Goal: Transaction & Acquisition: Purchase product/service

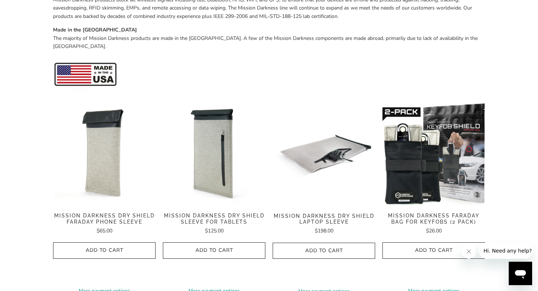
scroll to position [306, 0]
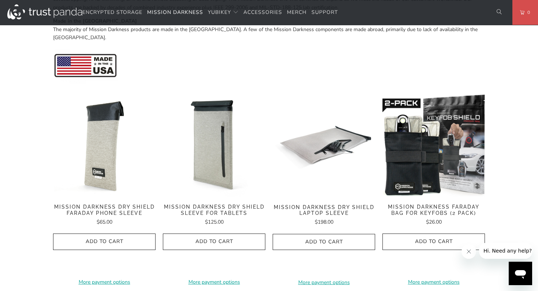
click at [131, 204] on span "Mission Darkness Dry Shield Faraday Phone Sleeve" at bounding box center [104, 210] width 102 height 12
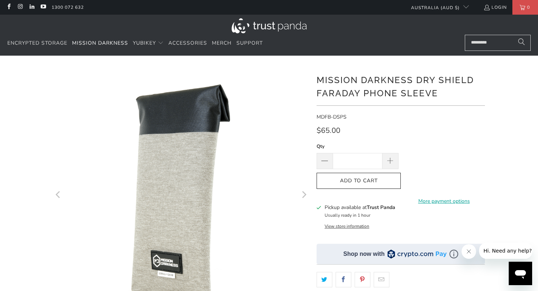
click at [305, 193] on icon "Next" at bounding box center [303, 194] width 7 height 154
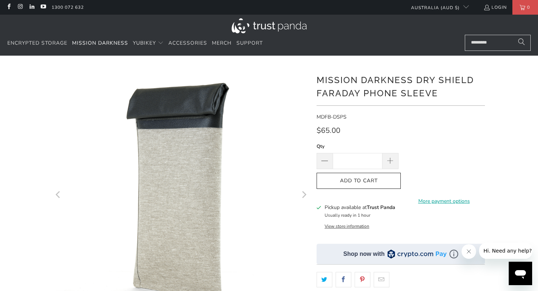
click at [305, 193] on icon "Next" at bounding box center [303, 194] width 7 height 154
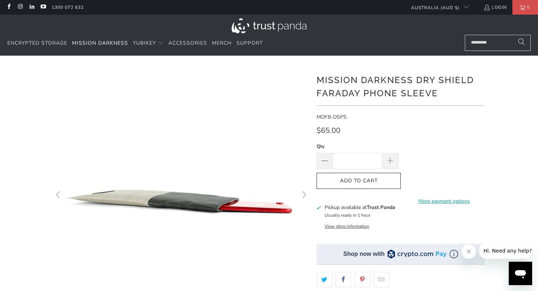
click at [305, 193] on icon "Next" at bounding box center [303, 194] width 7 height 154
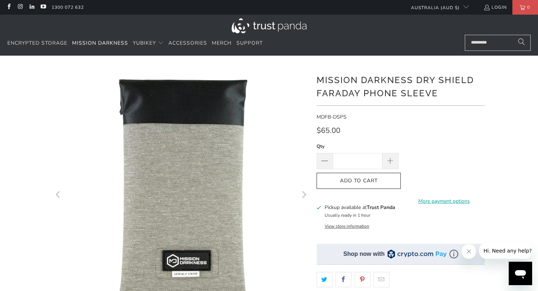
click at [305, 193] on icon "Next" at bounding box center [303, 194] width 7 height 154
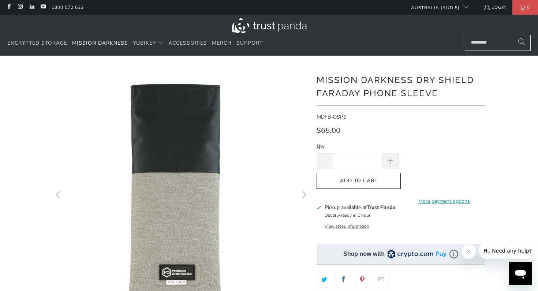
click at [305, 193] on icon "Next" at bounding box center [303, 194] width 7 height 154
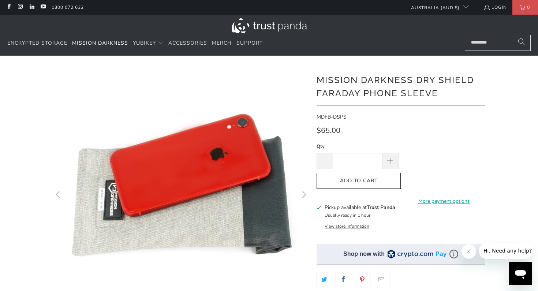
click at [305, 193] on icon "Next" at bounding box center [304, 194] width 4 height 7
